Goal: Information Seeking & Learning: Check status

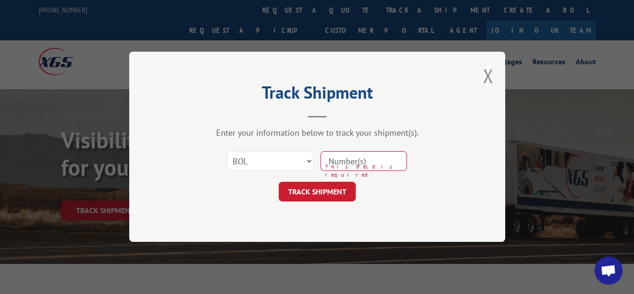
select select "bol"
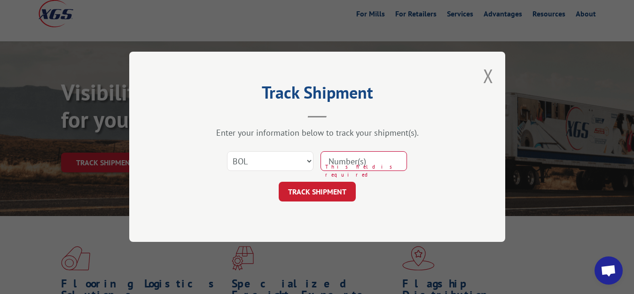
click at [366, 164] on input at bounding box center [363, 162] width 86 height 20
type input "7056013"
click button "TRACK SHIPMENT" at bounding box center [317, 192] width 77 height 20
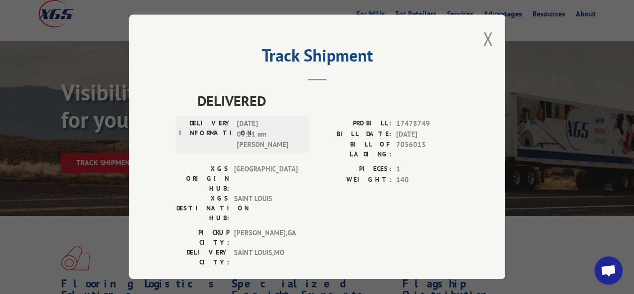
drag, startPoint x: 487, startPoint y: 37, endPoint x: 481, endPoint y: 51, distance: 14.7
click at [487, 42] on button "Close modal" at bounding box center [488, 38] width 10 height 25
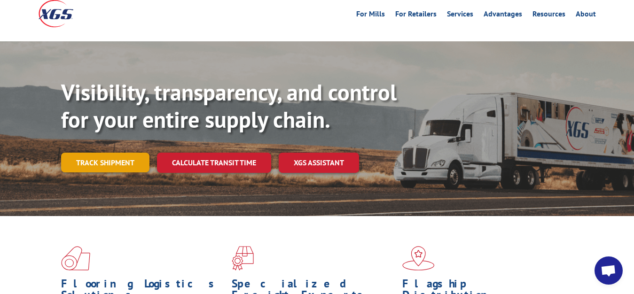
click at [73, 153] on link "Track shipment" at bounding box center [105, 163] width 88 height 20
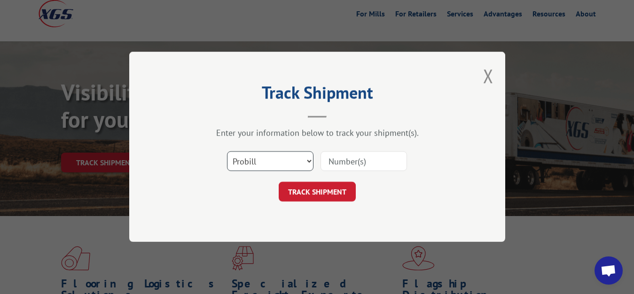
click at [227, 152] on select "Select category... Probill BOL PO" at bounding box center [270, 162] width 86 height 20
select select "bol"
click option "BOL" at bounding box center [0, 0] width 0 height 0
click at [369, 161] on input at bounding box center [363, 162] width 86 height 20
type input "7078430"
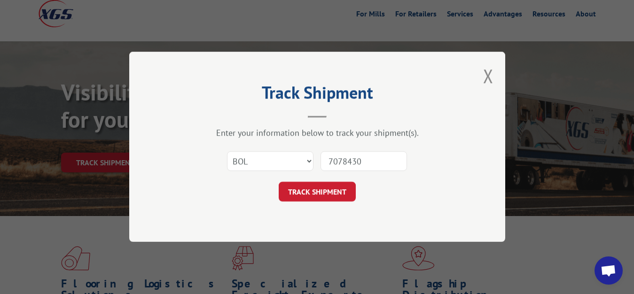
click button "TRACK SHIPMENT" at bounding box center [317, 192] width 77 height 20
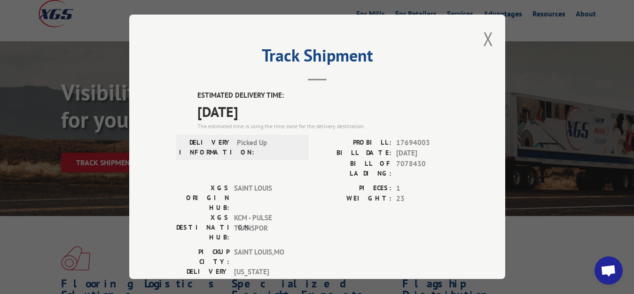
drag, startPoint x: 484, startPoint y: 36, endPoint x: 370, endPoint y: 93, distance: 127.3
click at [484, 37] on button "Close modal" at bounding box center [488, 38] width 10 height 25
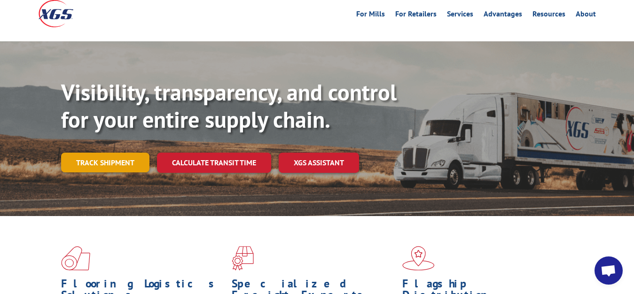
click at [112, 153] on link "Track shipment" at bounding box center [105, 163] width 88 height 20
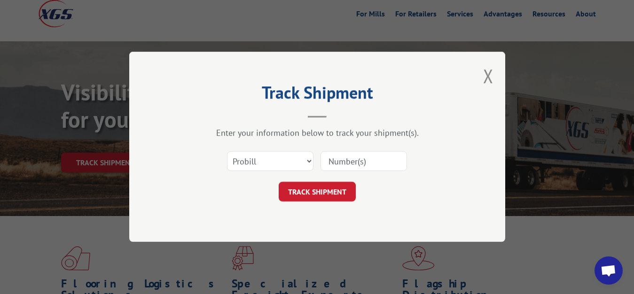
scroll to position [0, 0]
click at [227, 152] on select "Select category... Probill BOL PO" at bounding box center [270, 162] width 86 height 20
select select "bol"
click option "BOL" at bounding box center [0, 0] width 0 height 0
click at [341, 163] on input at bounding box center [363, 162] width 86 height 20
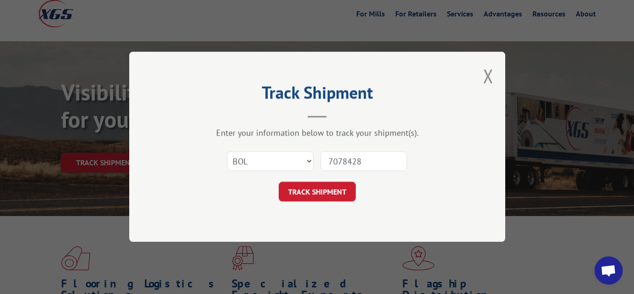
type input "7078428"
click button "TRACK SHIPMENT" at bounding box center [317, 192] width 77 height 20
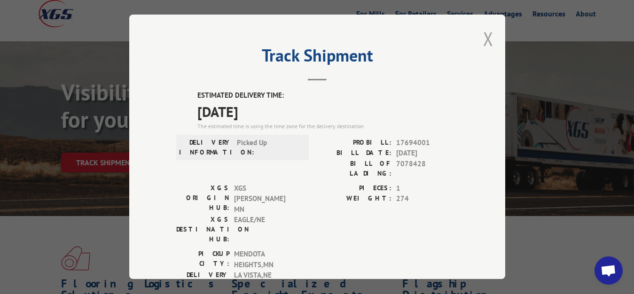
click at [483, 39] on button "Close modal" at bounding box center [488, 38] width 10 height 25
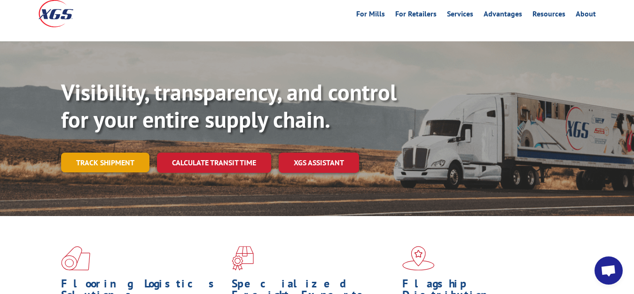
click at [115, 153] on link "Track shipment" at bounding box center [105, 163] width 88 height 20
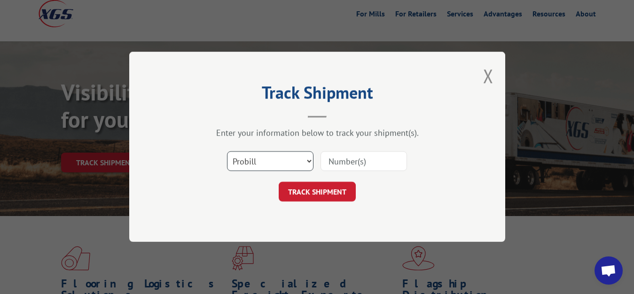
click at [227, 152] on select "Select category... Probill BOL PO" at bounding box center [270, 162] width 86 height 20
select select "bol"
click option "BOL" at bounding box center [0, 0] width 0 height 0
click at [333, 163] on input at bounding box center [363, 162] width 86 height 20
type input "7078429"
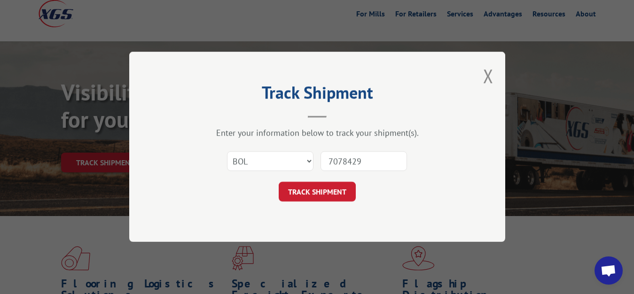
click button "TRACK SHIPMENT" at bounding box center [317, 192] width 77 height 20
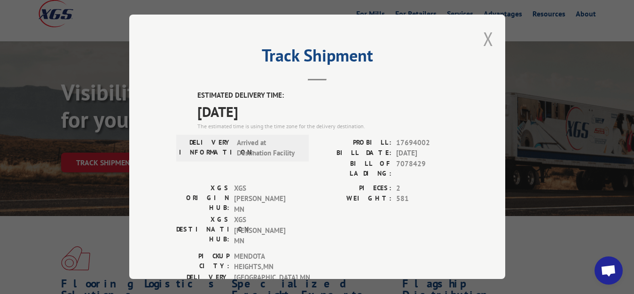
click at [483, 38] on button "Close modal" at bounding box center [488, 38] width 10 height 25
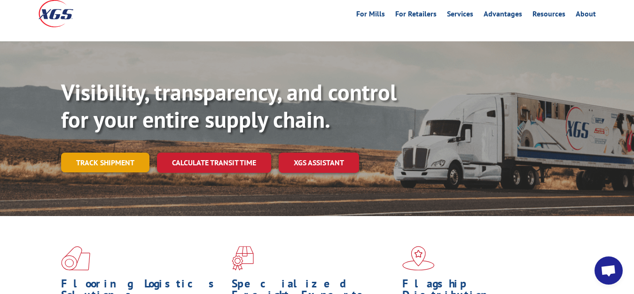
click at [90, 153] on link "Track shipment" at bounding box center [105, 163] width 88 height 20
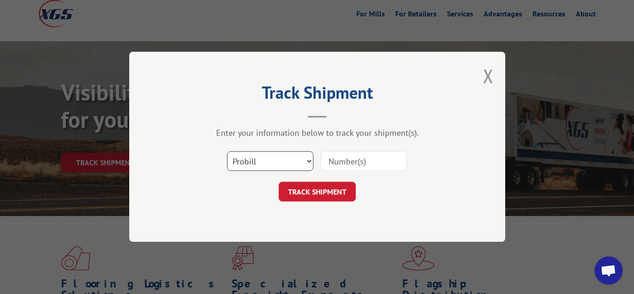
click at [227, 152] on select "Select category... Probill BOL PO" at bounding box center [270, 162] width 86 height 20
select select "bol"
click option "BOL" at bounding box center [0, 0] width 0 height 0
drag, startPoint x: 342, startPoint y: 164, endPoint x: 343, endPoint y: 125, distance: 39.0
click at [342, 162] on input at bounding box center [363, 162] width 86 height 20
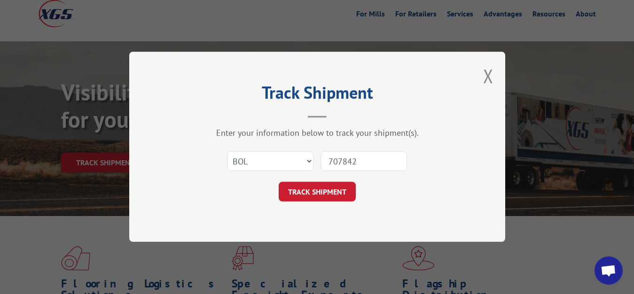
type input "7078429"
click button "TRACK SHIPMENT" at bounding box center [317, 192] width 77 height 20
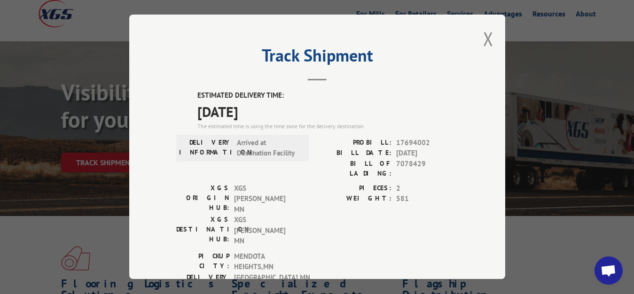
click at [487, 40] on div "Track Shipment ESTIMATED DELIVERY TIME: [DATE] The estimated time is using the …" at bounding box center [317, 147] width 376 height 264
click at [485, 37] on div "Track Shipment ESTIMATED DELIVERY TIME: [DATE] The estimated time is using the …" at bounding box center [317, 147] width 376 height 264
click at [483, 36] on button "Close modal" at bounding box center [488, 38] width 10 height 25
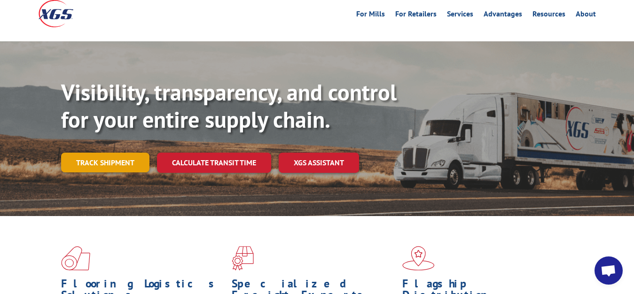
click at [112, 153] on link "Track shipment" at bounding box center [105, 163] width 88 height 20
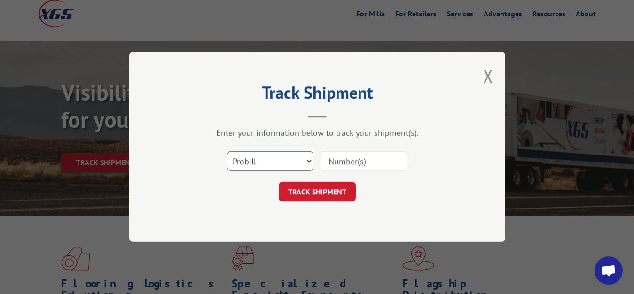
click at [227, 152] on select "Select category... Probill BOL PO" at bounding box center [270, 162] width 86 height 20
select select "bol"
click option "BOL" at bounding box center [0, 0] width 0 height 0
drag, startPoint x: 327, startPoint y: 163, endPoint x: 333, endPoint y: 106, distance: 56.7
click at [327, 159] on input at bounding box center [363, 162] width 86 height 20
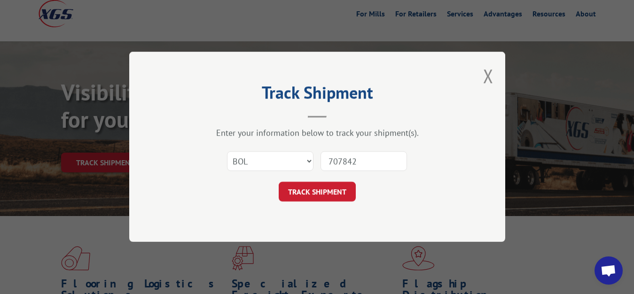
type input "7078426"
click button "TRACK SHIPMENT" at bounding box center [317, 192] width 77 height 20
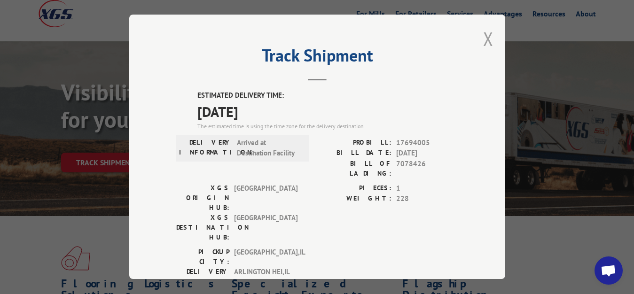
click at [483, 35] on button "Close modal" at bounding box center [488, 38] width 10 height 25
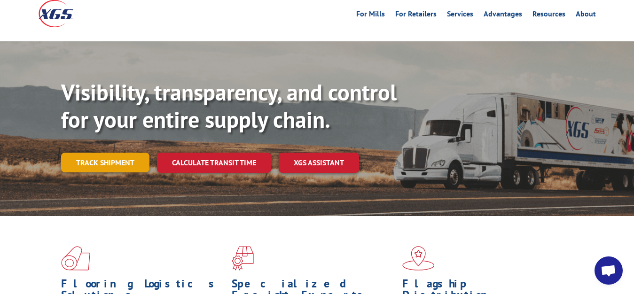
click at [108, 153] on link "Track shipment" at bounding box center [105, 163] width 88 height 20
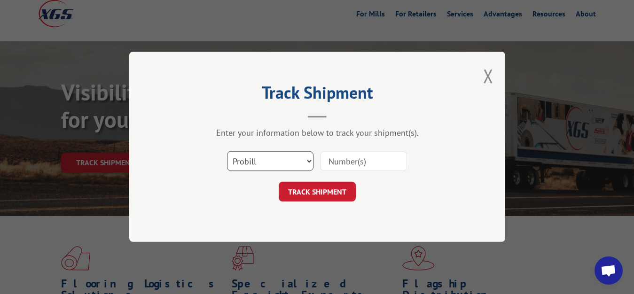
click at [227, 152] on select "Select category... Probill BOL PO" at bounding box center [270, 162] width 86 height 20
select select "bol"
click option "BOL" at bounding box center [0, 0] width 0 height 0
drag, startPoint x: 356, startPoint y: 162, endPoint x: 357, endPoint y: 154, distance: 8.0
click at [356, 160] on input at bounding box center [363, 162] width 86 height 20
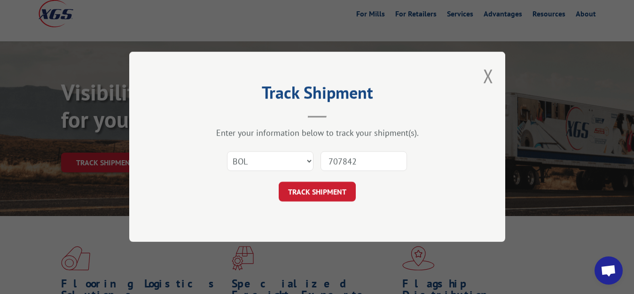
type input "7078427"
click button "TRACK SHIPMENT" at bounding box center [317, 192] width 77 height 20
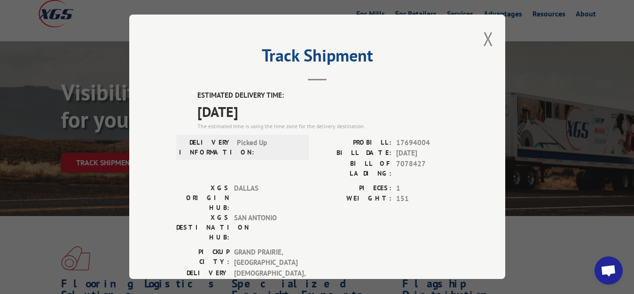
drag, startPoint x: 483, startPoint y: 35, endPoint x: 393, endPoint y: 96, distance: 108.5
click at [483, 36] on button "Close modal" at bounding box center [488, 38] width 10 height 25
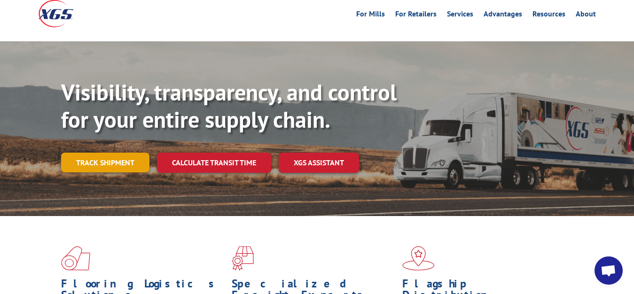
click at [115, 153] on link "Track shipment" at bounding box center [105, 163] width 88 height 20
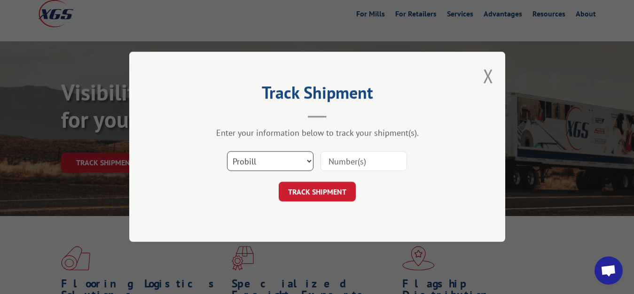
click at [227, 152] on select "Select category... Probill BOL PO" at bounding box center [270, 162] width 86 height 20
select select "bol"
click option "BOL" at bounding box center [0, 0] width 0 height 0
drag, startPoint x: 336, startPoint y: 171, endPoint x: 338, endPoint y: 127, distance: 43.3
click at [337, 168] on input at bounding box center [363, 162] width 86 height 20
